Goal: Check status: Check status

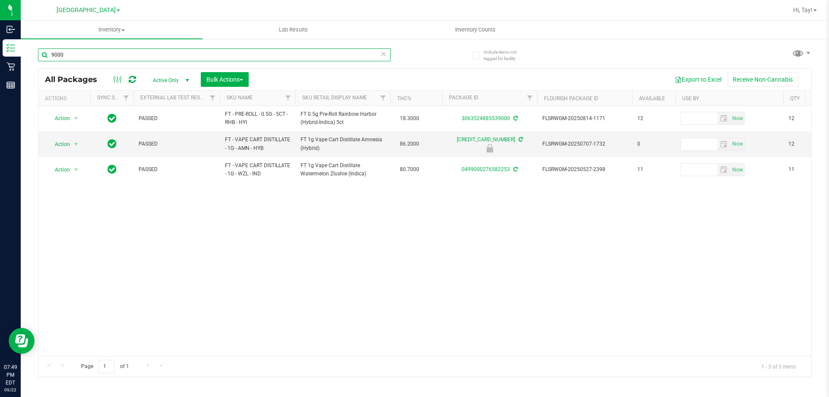
click at [193, 54] on input "9000" at bounding box center [214, 54] width 353 height 13
type input "chew"
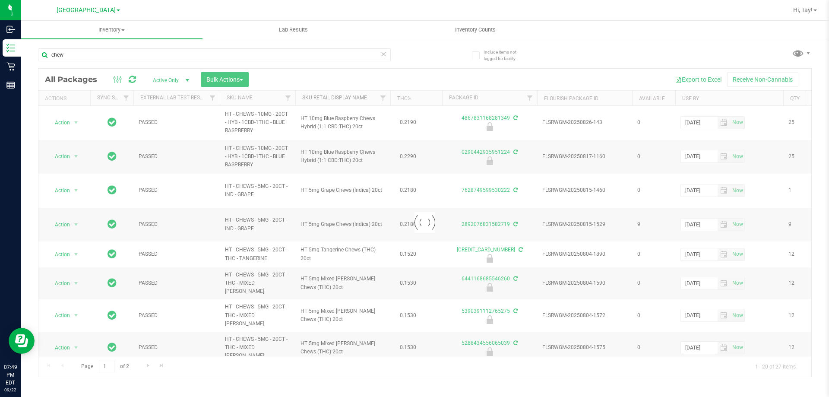
click at [367, 96] on link "Sku Retail Display Name" at bounding box center [334, 98] width 65 height 6
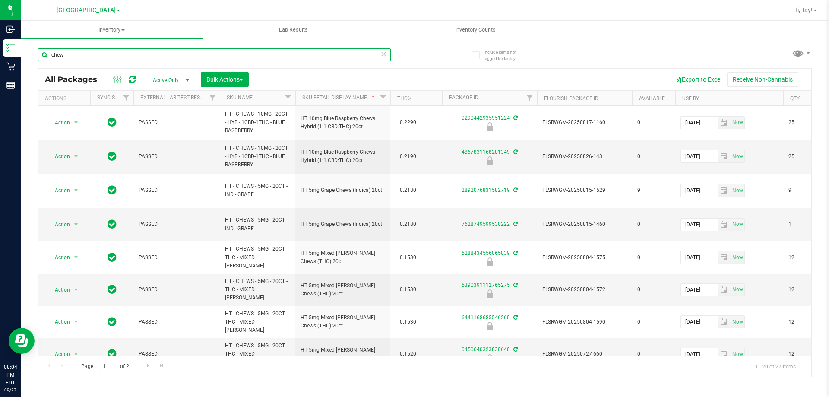
click at [337, 56] on input "chew" at bounding box center [214, 54] width 353 height 13
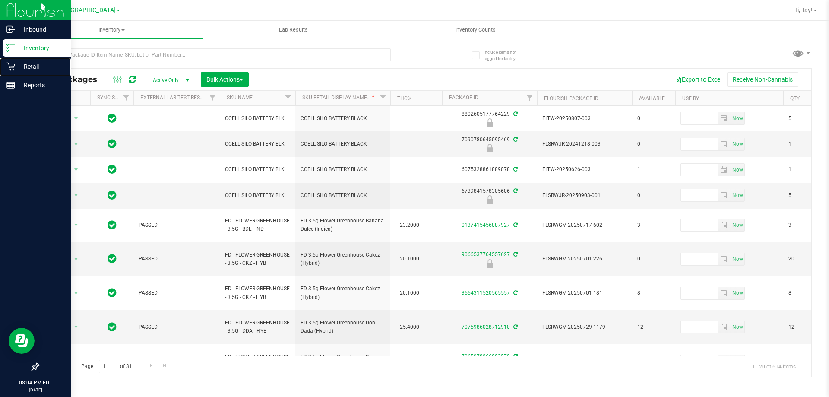
drag, startPoint x: 17, startPoint y: 63, endPoint x: 17, endPoint y: 54, distance: 9.1
click at [17, 63] on p "Retail" at bounding box center [41, 66] width 52 height 10
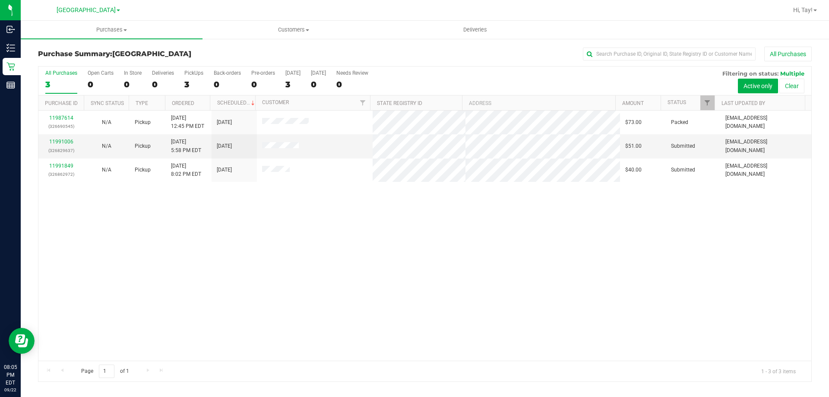
click at [203, 257] on div "11987614 (326690545) N/A Pickup [DATE] 12:45 PM EDT 9/22/2025 $73.00 Packed [EM…" at bounding box center [424, 236] width 773 height 250
drag, startPoint x: 119, startPoint y: 229, endPoint x: 57, endPoint y: 82, distance: 158.7
click at [119, 228] on div "11987614 (326690545) N/A Pickup [DATE] 12:45 PM EDT 9/22/2025 $73.00 Packed [EM…" at bounding box center [424, 236] width 773 height 250
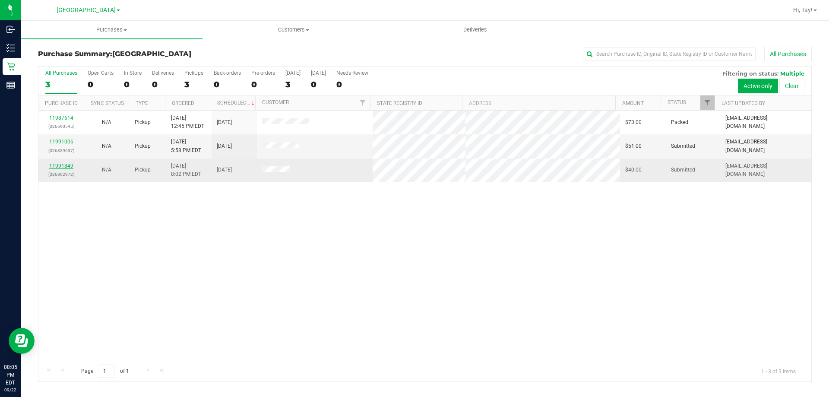
click at [70, 167] on link "11991849" at bounding box center [61, 166] width 24 height 6
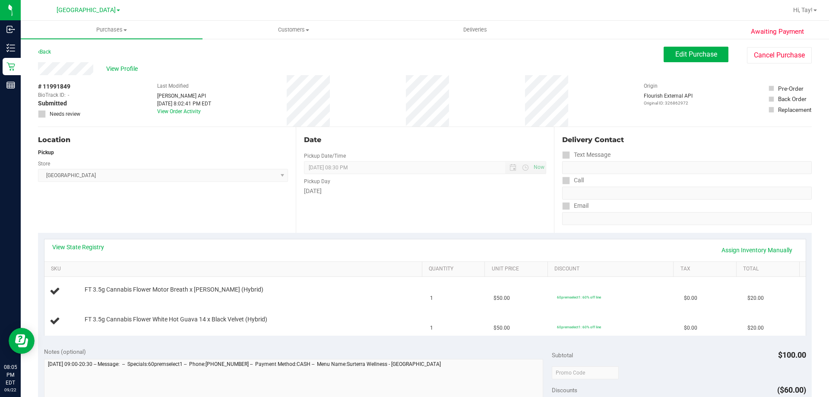
click at [154, 210] on div "Location Pickup Store [GEOGRAPHIC_DATA] WC Select Store [PERSON_NAME][GEOGRAPHI…" at bounding box center [167, 180] width 258 height 106
click at [809, 7] on span "Hi, Tay!" at bounding box center [802, 9] width 19 height 7
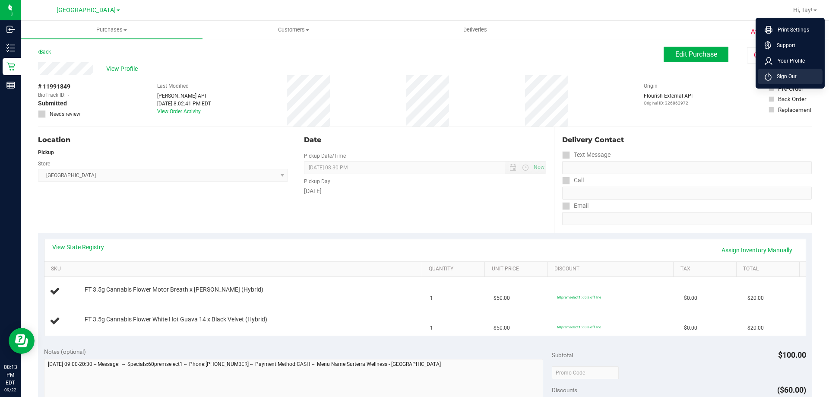
click at [788, 73] on span "Sign Out" at bounding box center [784, 76] width 25 height 9
